Goal: Task Accomplishment & Management: Manage account settings

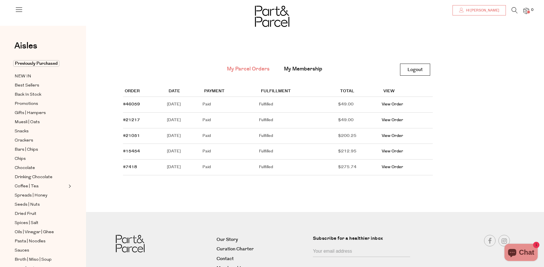
click at [481, 13] on link "Hi [PERSON_NAME]" at bounding box center [479, 10] width 53 height 10
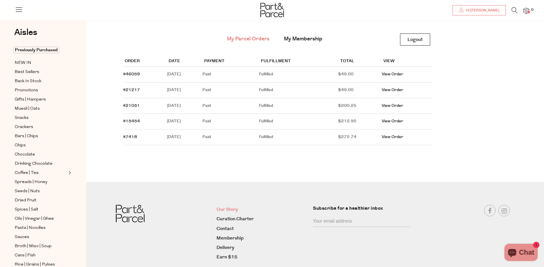
scroll to position [50, 0]
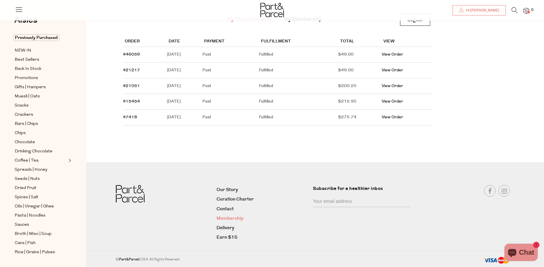
click at [230, 220] on link "Membership" at bounding box center [263, 219] width 92 height 8
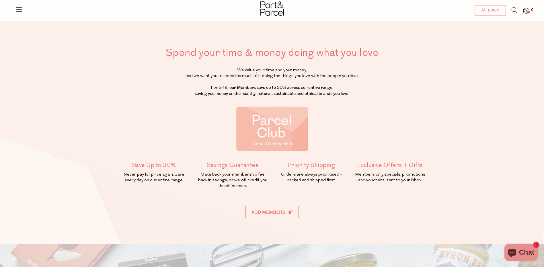
type input "[EMAIL_ADDRESS][PERSON_NAME][DOMAIN_NAME]"
click at [497, 9] on span "Login" at bounding box center [493, 10] width 13 height 5
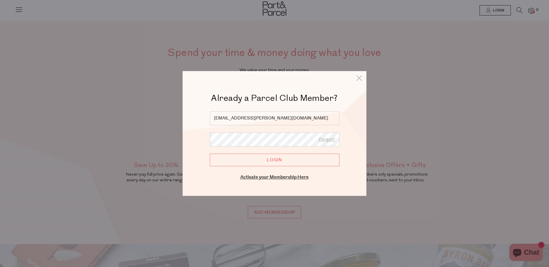
click at [273, 158] on input "Login" at bounding box center [274, 160] width 129 height 13
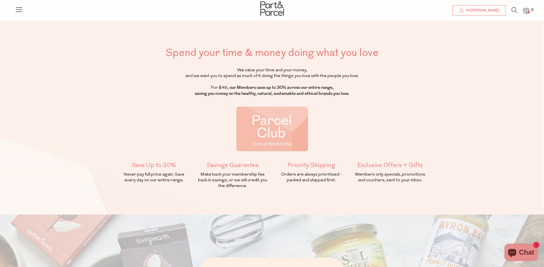
click at [486, 9] on span "Hi [PERSON_NAME]" at bounding box center [482, 10] width 35 height 5
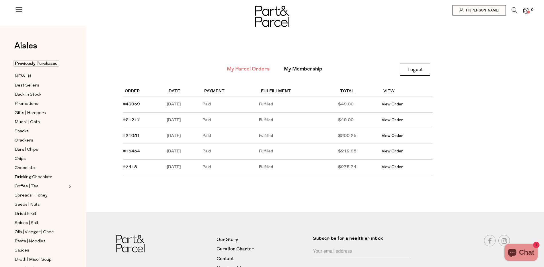
click at [526, 8] on img at bounding box center [527, 11] width 6 height 7
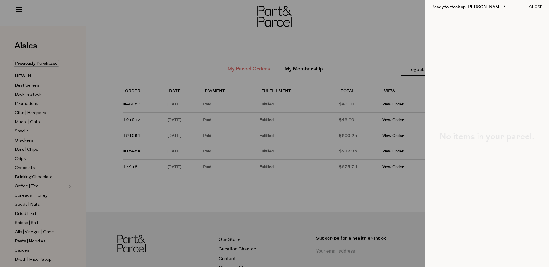
click at [533, 6] on div "Close" at bounding box center [535, 7] width 13 height 4
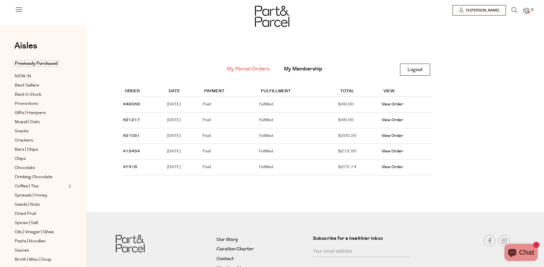
click at [18, 8] on icon at bounding box center [19, 9] width 8 height 8
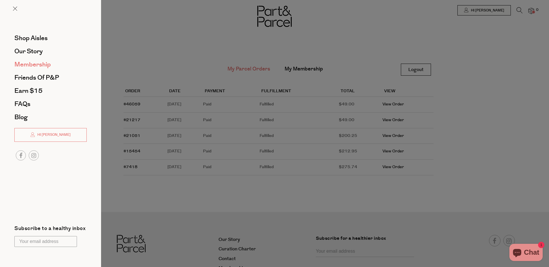
click at [24, 64] on span "Membership" at bounding box center [32, 64] width 36 height 9
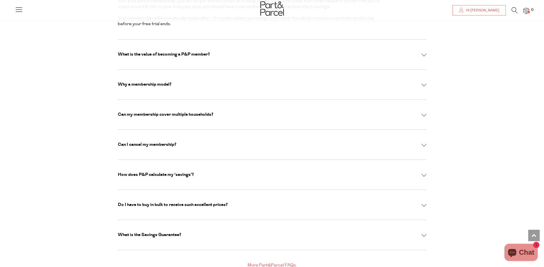
scroll to position [1636, 0]
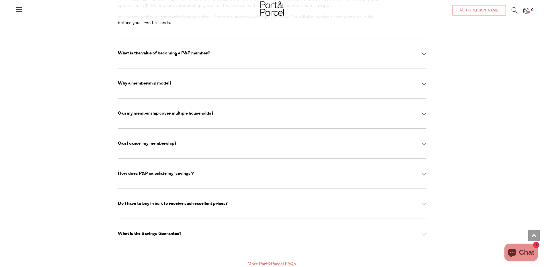
click at [163, 141] on p "Can I cancel my membership?" at bounding box center [147, 144] width 59 height 6
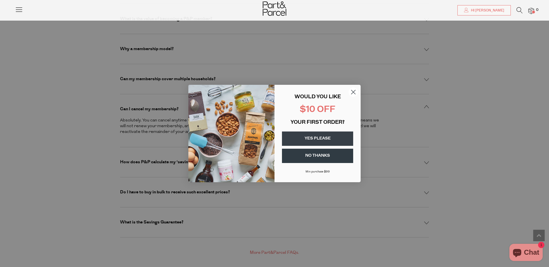
click at [352, 92] on circle "Close dialog" at bounding box center [352, 92] width 9 height 9
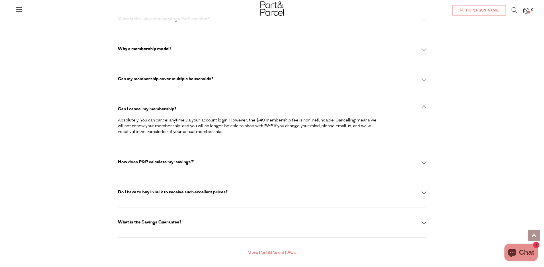
click at [533, 234] on link at bounding box center [534, 235] width 11 height 11
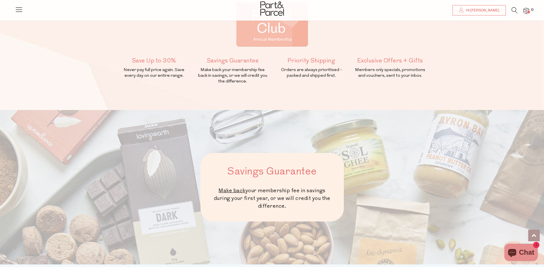
scroll to position [0, 0]
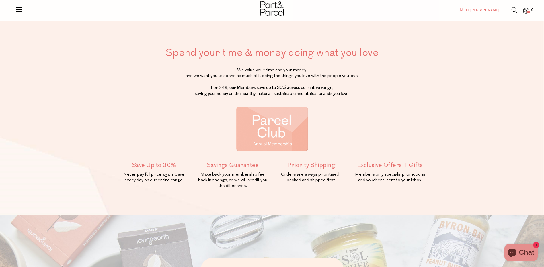
click at [481, 9] on span "Hi [PERSON_NAME]" at bounding box center [482, 10] width 35 height 5
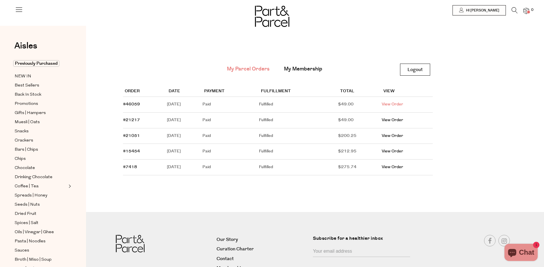
click at [399, 103] on link "View Order" at bounding box center [393, 105] width 22 height 6
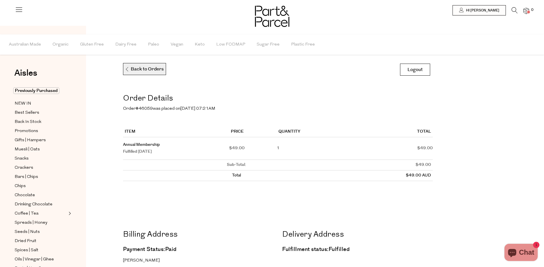
click at [131, 68] on p "Back to Orders" at bounding box center [144, 69] width 39 height 12
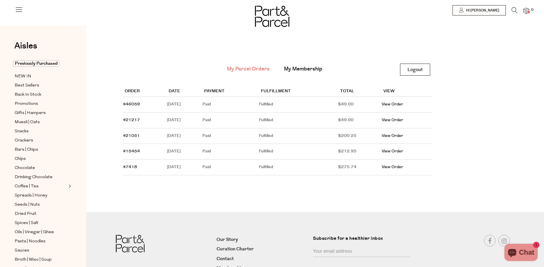
click at [520, 254] on span "Chat" at bounding box center [526, 253] width 15 height 9
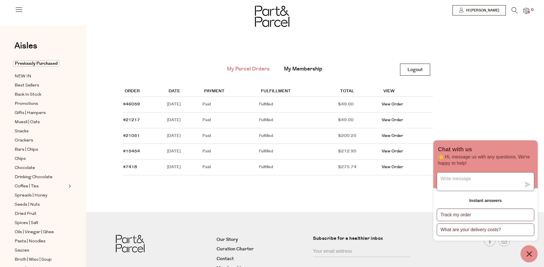
click at [449, 180] on textarea "Message us" at bounding box center [479, 182] width 84 height 18
type textarea "how do i cancel my subscription please"
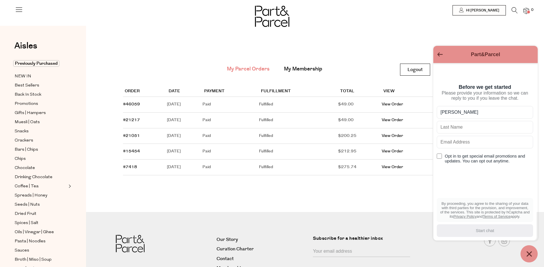
type input "shannon"
type input "wright"
type input "s"
type input "[EMAIL_ADDRESS][PERSON_NAME][DOMAIN_NAME]"
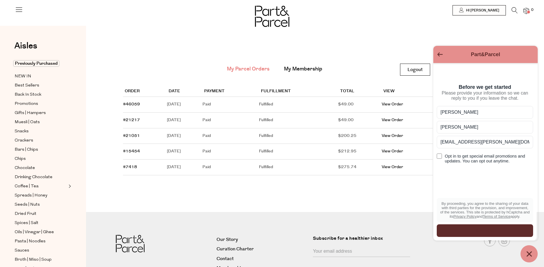
click at [501, 147] on input "[EMAIL_ADDRESS][PERSON_NAME][DOMAIN_NAME]" at bounding box center [485, 142] width 96 height 13
click at [509, 130] on input "wright" at bounding box center [485, 127] width 96 height 13
click at [413, 188] on main "My Parcel Orders My Membership Logout Logout Order Date Payment Fulfillment Tot…" at bounding box center [315, 122] width 458 height 177
click at [490, 229] on div "Start chat" at bounding box center [485, 231] width 90 height 6
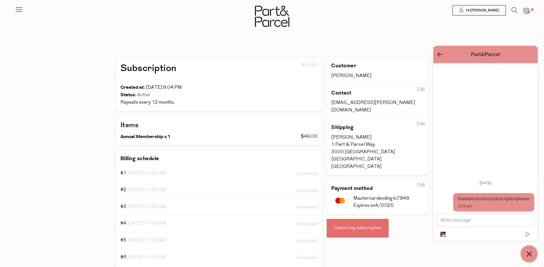
click at [351, 219] on div "Cancel my subscription" at bounding box center [358, 228] width 62 height 19
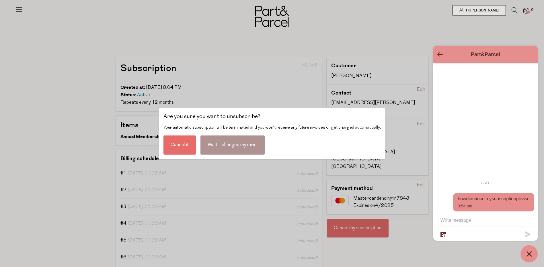
click at [181, 147] on div "Cancel it" at bounding box center [180, 145] width 32 height 19
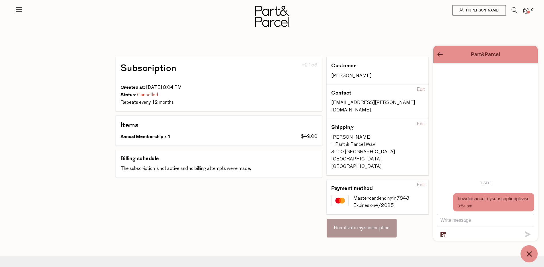
click at [440, 55] on icon "Go back to the main screen" at bounding box center [440, 55] width 5 height 4
